Goal: Task Accomplishment & Management: Complete application form

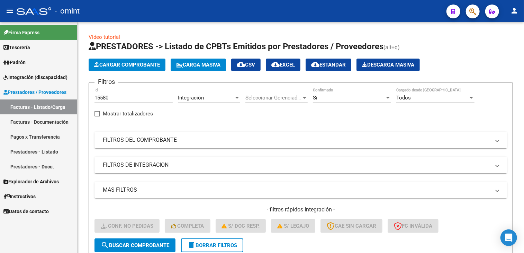
scroll to position [88, 0]
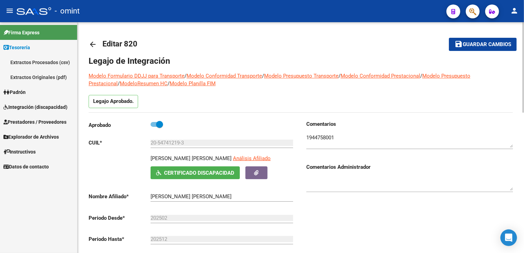
scroll to position [7, 0]
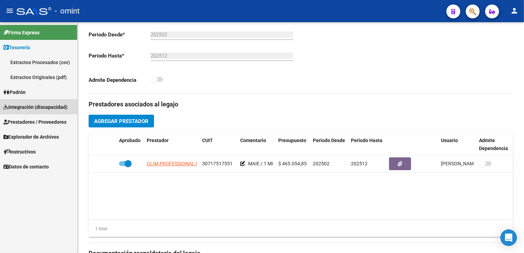
click at [48, 104] on span "Integración (discapacidad)" at bounding box center [35, 107] width 64 height 8
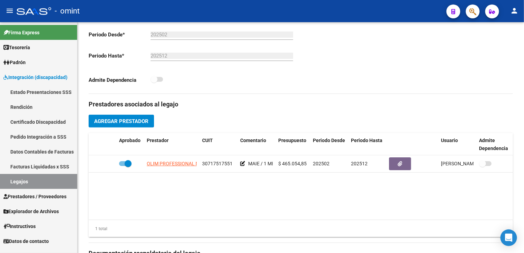
click at [14, 184] on link "Legajos" at bounding box center [38, 181] width 77 height 15
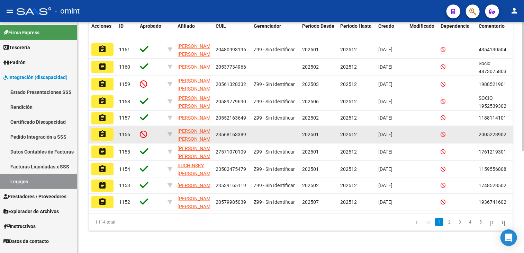
scroll to position [10, 0]
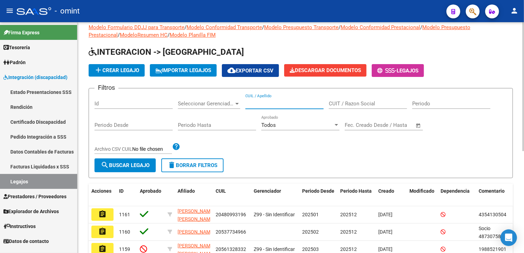
click at [280, 105] on input "CUIL / Apellido" at bounding box center [284, 103] width 78 height 6
paste input "[PERSON_NAME]"
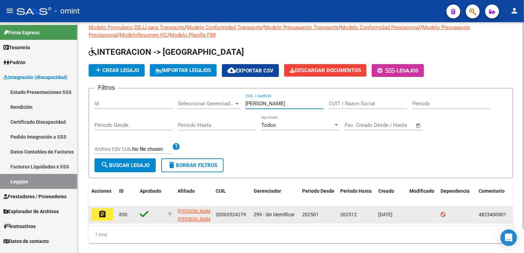
type input "[PERSON_NAME]"
click at [106, 213] on mat-icon "assignment" at bounding box center [102, 214] width 8 height 8
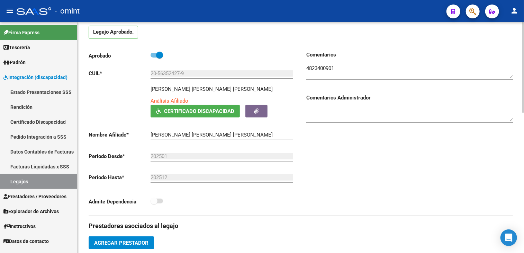
scroll to position [208, 0]
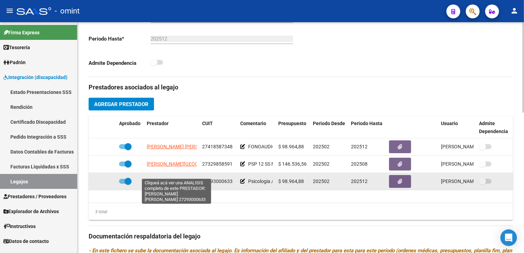
click at [167, 178] on span "[PERSON_NAME] [PERSON_NAME]" at bounding box center [184, 181] width 75 height 6
type textarea "27293000633"
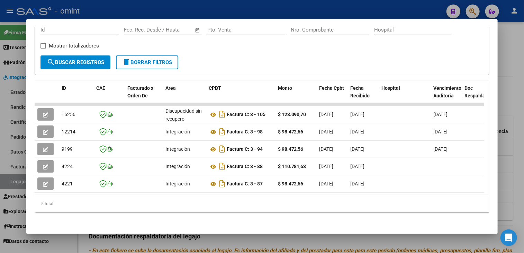
scroll to position [0, 0]
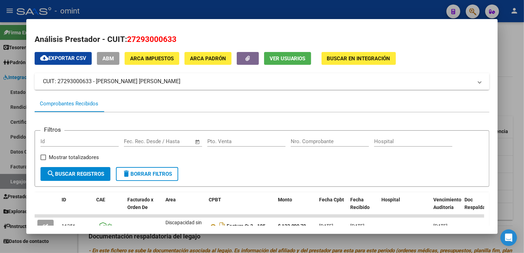
click at [152, 40] on span "27293000633" at bounding box center [152, 39] width 50 height 9
copy span "27293000633"
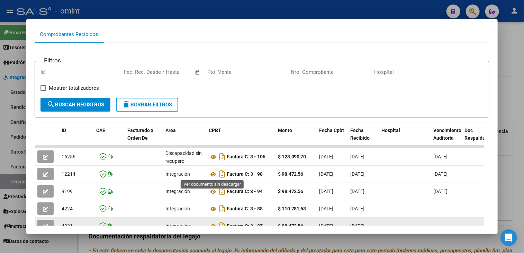
scroll to position [116, 0]
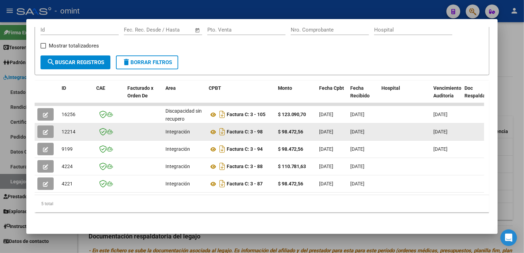
click at [42, 128] on button "button" at bounding box center [45, 131] width 16 height 12
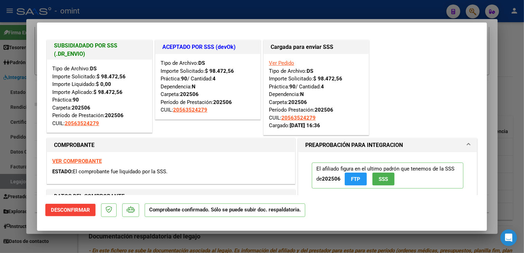
click at [73, 242] on div at bounding box center [262, 126] width 524 height 253
type input "$ 0,00"
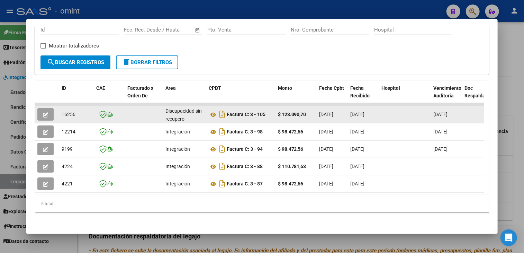
click at [48, 112] on button "button" at bounding box center [45, 114] width 16 height 12
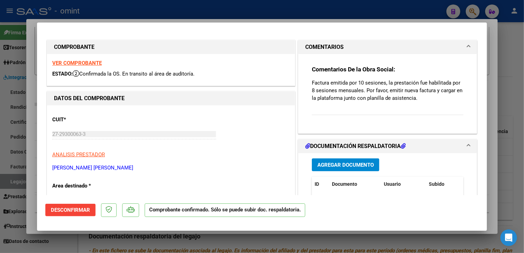
click at [86, 61] on strong "VER COMPROBANTE" at bounding box center [77, 63] width 50 height 6
click at [204, 245] on div at bounding box center [262, 126] width 524 height 253
type input "$ 0,00"
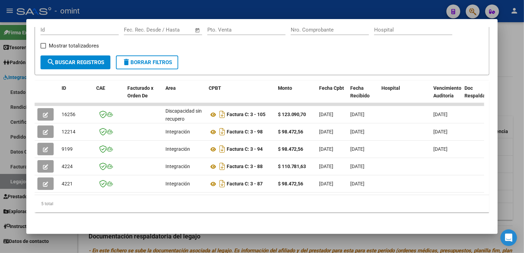
click at [202, 238] on div at bounding box center [262, 126] width 524 height 253
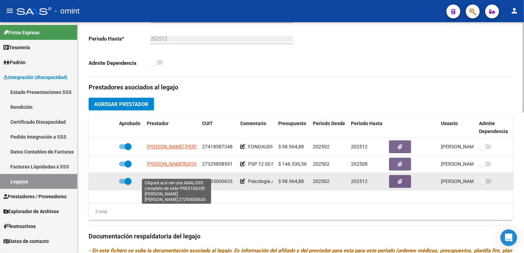
click at [163, 178] on span "[PERSON_NAME] [PERSON_NAME]" at bounding box center [184, 181] width 75 height 6
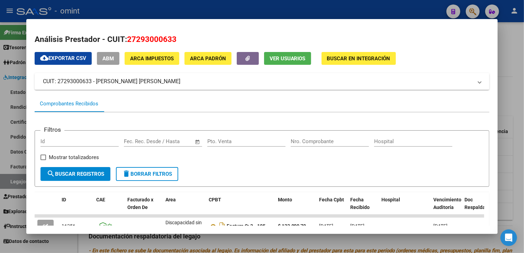
click at [197, 242] on div at bounding box center [262, 126] width 524 height 253
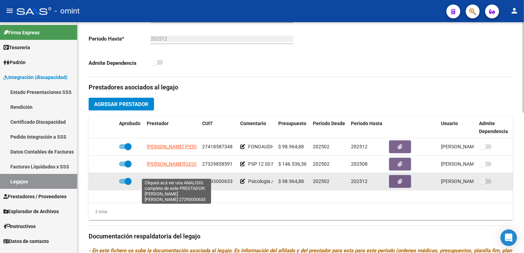
click at [166, 178] on span "[PERSON_NAME] [PERSON_NAME]" at bounding box center [184, 181] width 75 height 6
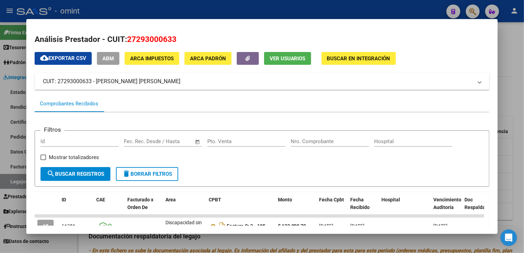
scroll to position [69, 0]
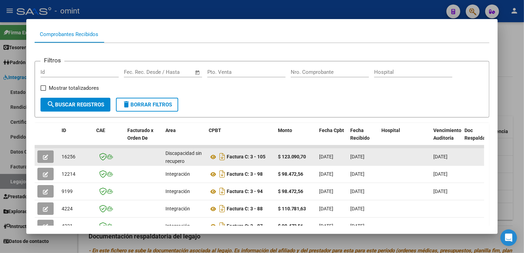
click at [42, 151] on button "button" at bounding box center [45, 156] width 16 height 12
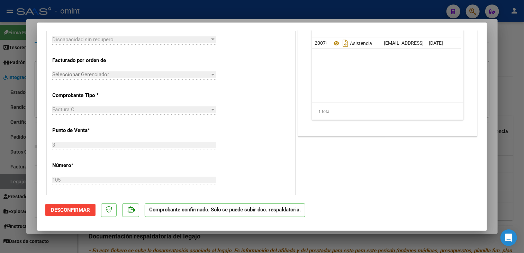
scroll to position [57, 0]
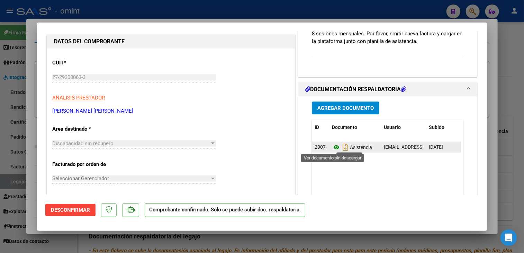
click at [333, 146] on icon at bounding box center [336, 147] width 9 height 8
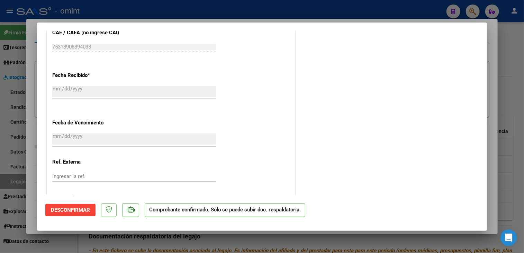
scroll to position [438, 0]
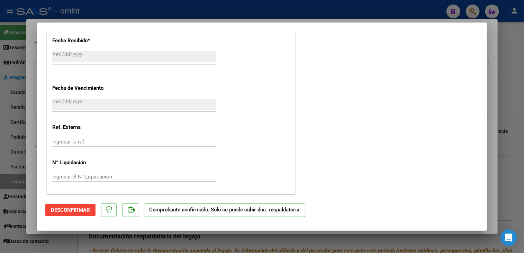
click at [167, 245] on div at bounding box center [262, 126] width 524 height 253
type input "$ 0,00"
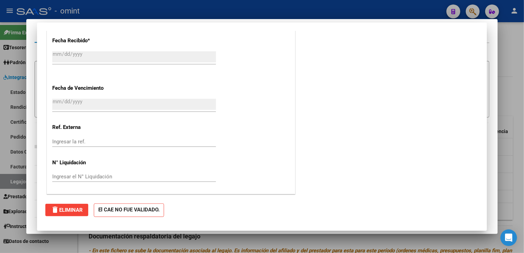
scroll to position [0, 0]
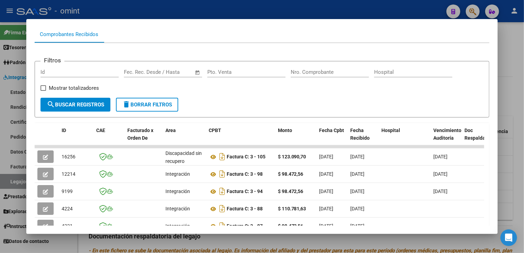
click at [278, 246] on div at bounding box center [262, 126] width 524 height 253
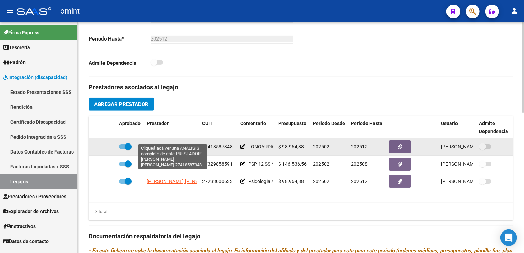
click at [160, 144] on span "[PERSON_NAME] [PERSON_NAME]" at bounding box center [184, 147] width 75 height 6
type textarea "27418587348"
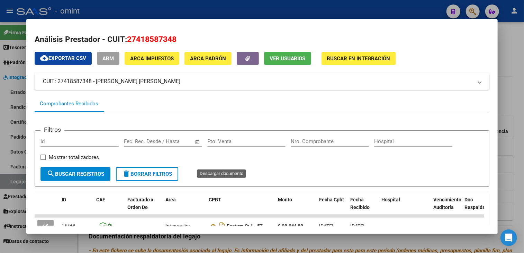
scroll to position [133, 0]
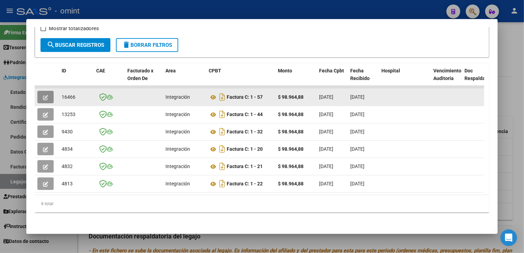
click at [44, 95] on icon "button" at bounding box center [45, 97] width 5 height 5
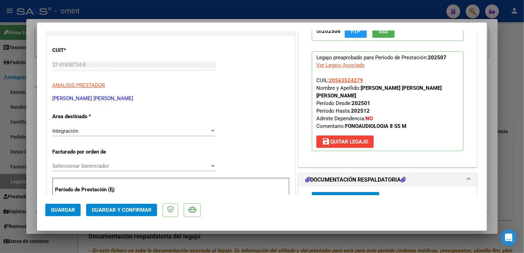
scroll to position [0, 0]
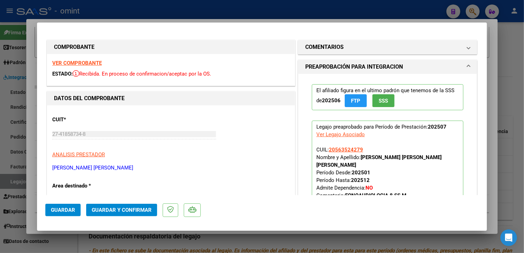
click at [84, 62] on strong "VER COMPROBANTE" at bounding box center [77, 63] width 50 height 6
click at [238, 252] on div at bounding box center [262, 126] width 524 height 253
type input "$ 0,00"
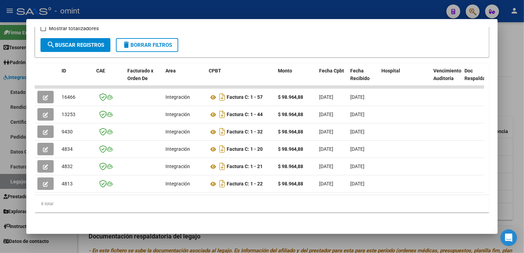
drag, startPoint x: 222, startPoint y: 244, endPoint x: 216, endPoint y: 236, distance: 9.1
click at [222, 243] on div at bounding box center [262, 126] width 524 height 253
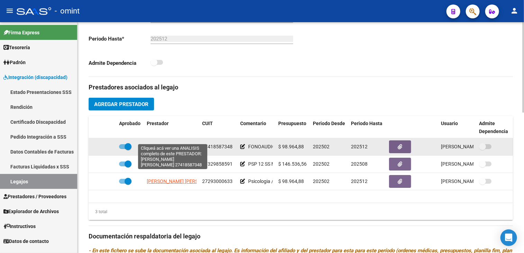
click at [181, 144] on span "[PERSON_NAME] [PERSON_NAME]" at bounding box center [184, 147] width 75 height 6
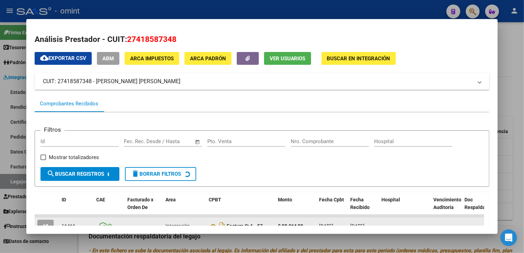
scroll to position [69, 0]
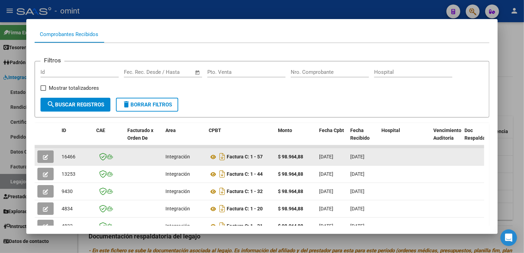
click at [42, 154] on button "button" at bounding box center [45, 156] width 16 height 12
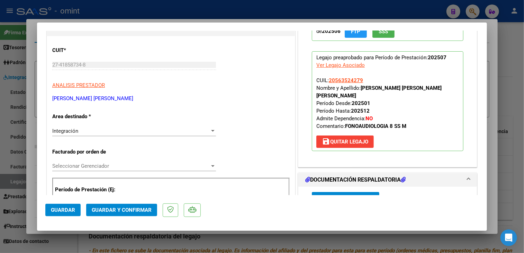
scroll to position [173, 0]
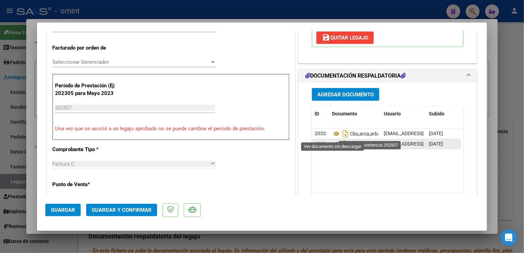
click at [334, 140] on icon at bounding box center [336, 144] width 9 height 8
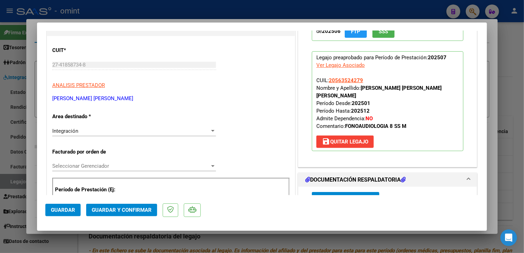
scroll to position [0, 0]
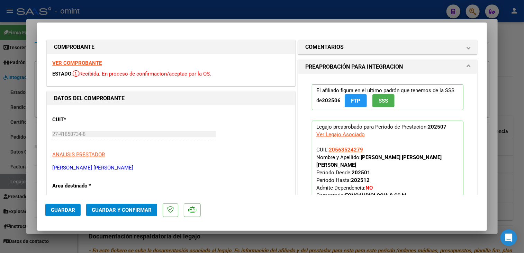
click at [82, 62] on strong "VER COMPROBANTE" at bounding box center [77, 63] width 50 height 6
click at [114, 210] on span "Guardar y Confirmar" at bounding box center [122, 210] width 60 height 6
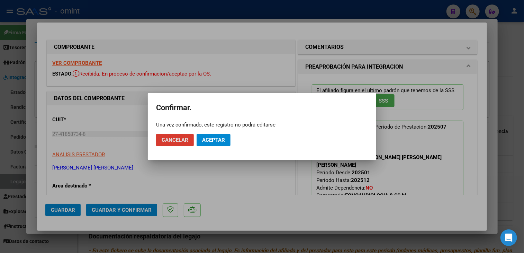
click at [218, 135] on button "Aceptar" at bounding box center [214, 140] width 34 height 12
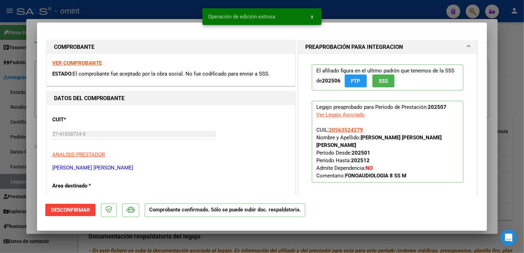
click at [179, 230] on div at bounding box center [262, 126] width 524 height 253
type input "$ 0,00"
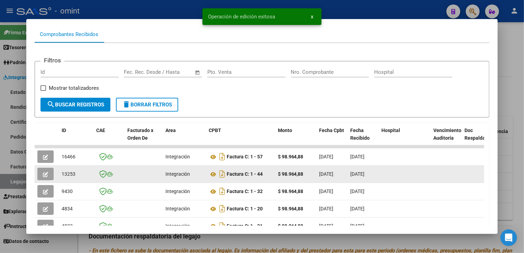
click at [51, 173] on button "button" at bounding box center [45, 174] width 16 height 12
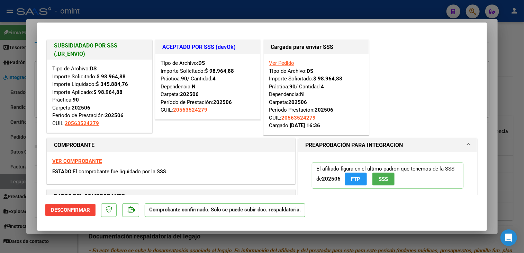
click at [133, 238] on div at bounding box center [262, 126] width 524 height 253
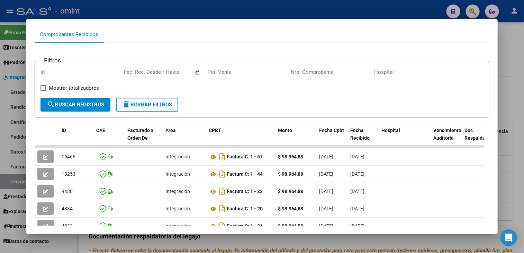
click at [183, 239] on div at bounding box center [262, 126] width 524 height 253
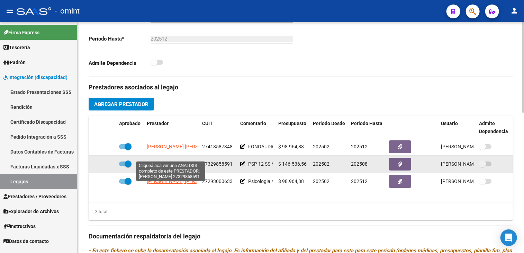
click at [160, 161] on span "[PERSON_NAME][GEOGRAPHIC_DATA]" at bounding box center [189, 164] width 84 height 6
type textarea "27329858591"
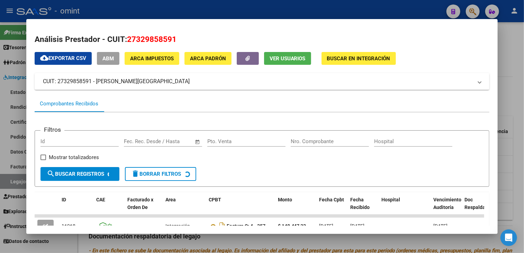
scroll to position [133, 0]
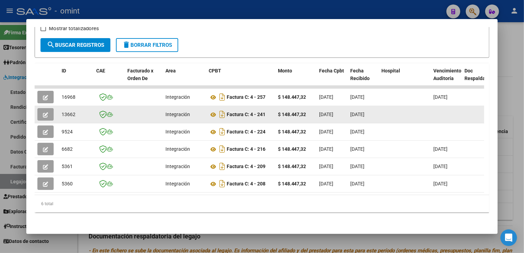
click at [50, 110] on button "button" at bounding box center [45, 114] width 16 height 12
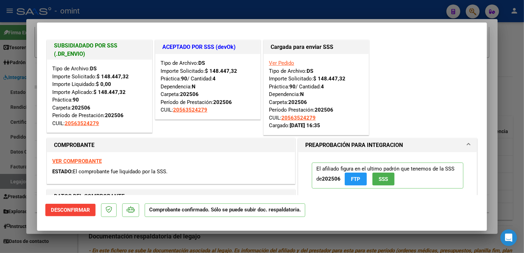
click at [131, 239] on div at bounding box center [262, 126] width 524 height 253
type input "$ 0,00"
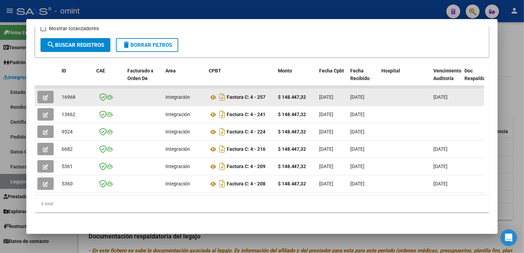
click at [46, 95] on icon "button" at bounding box center [45, 97] width 5 height 5
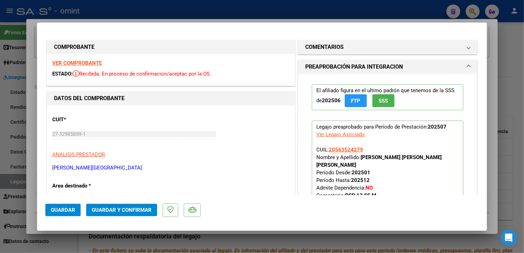
click at [68, 63] on strong "VER COMPROBANTE" at bounding box center [77, 63] width 50 height 6
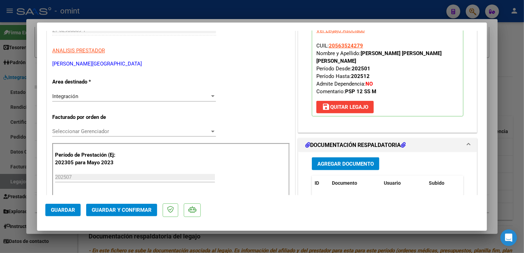
scroll to position [173, 0]
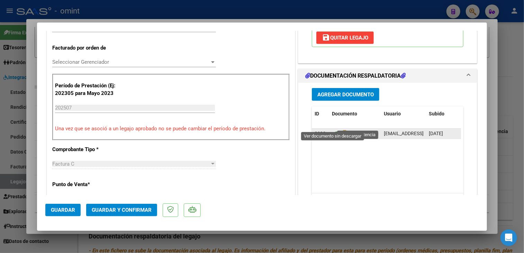
click at [332, 129] on icon at bounding box center [336, 133] width 9 height 8
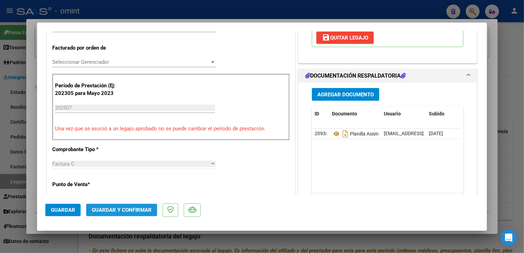
click at [126, 213] on button "Guardar y Confirmar" at bounding box center [121, 210] width 71 height 12
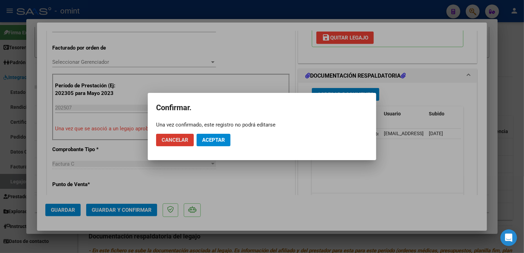
click at [251, 199] on div at bounding box center [262, 126] width 524 height 253
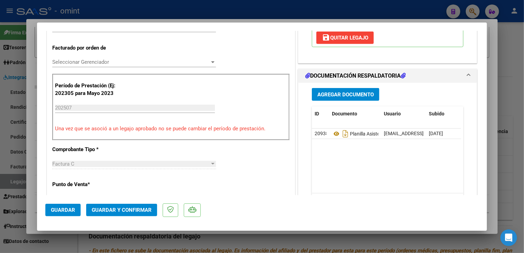
click at [108, 62] on span "Seleccionar Gerenciador" at bounding box center [131, 62] width 158 height 6
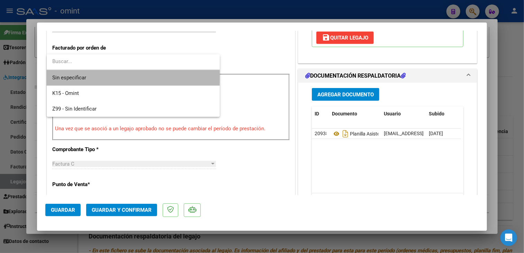
click at [107, 74] on span "Sin especificar" at bounding box center [133, 78] width 162 height 16
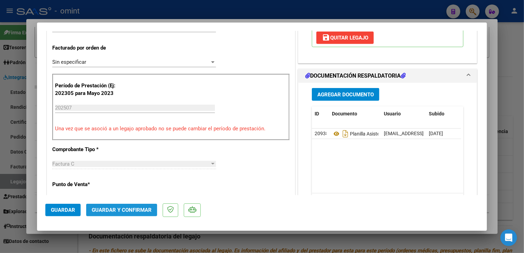
click at [119, 207] on span "Guardar y Confirmar" at bounding box center [122, 210] width 60 height 6
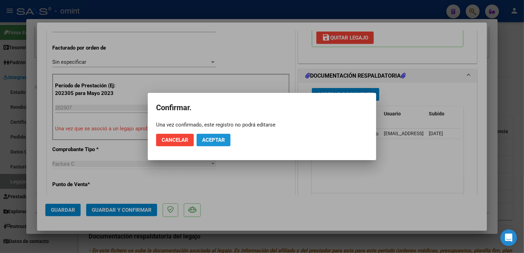
click at [219, 143] on button "Aceptar" at bounding box center [214, 140] width 34 height 12
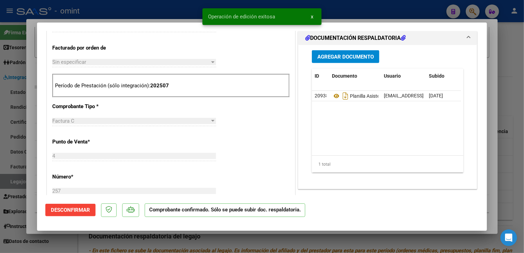
click at [226, 248] on div at bounding box center [262, 126] width 524 height 253
type input "$ 0,00"
